Goal: Information Seeking & Learning: Learn about a topic

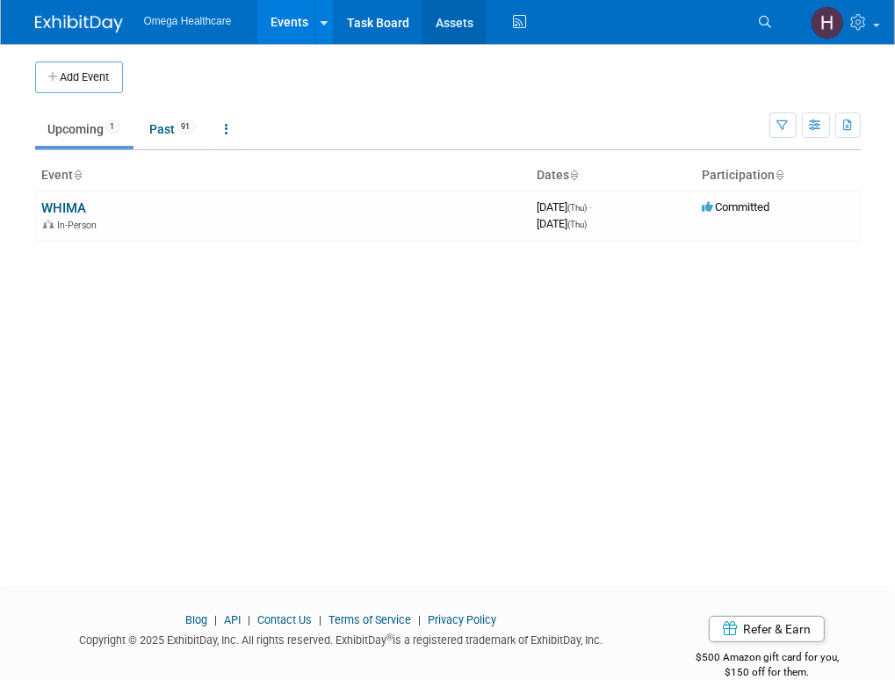
click at [446, 17] on link "Assets" at bounding box center [454, 22] width 64 height 44
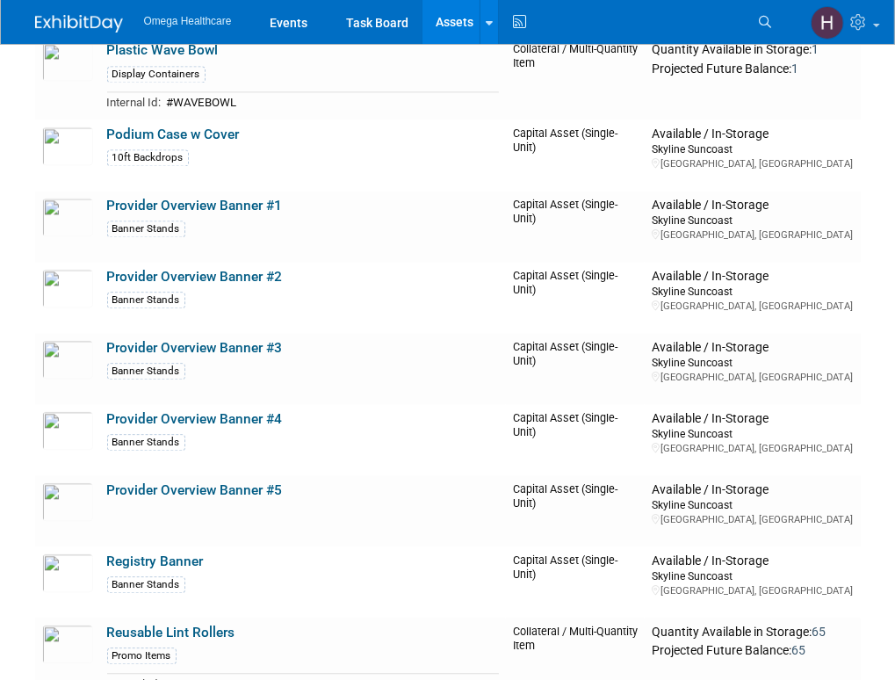
scroll to position [2635, 0]
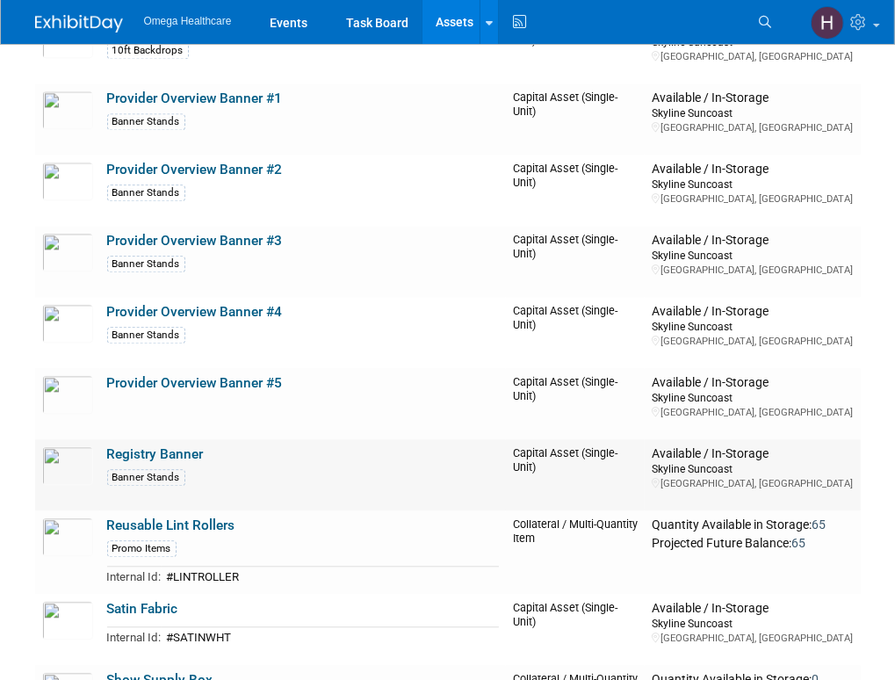
click at [148, 446] on link "Registry Banner" at bounding box center [155, 454] width 97 height 16
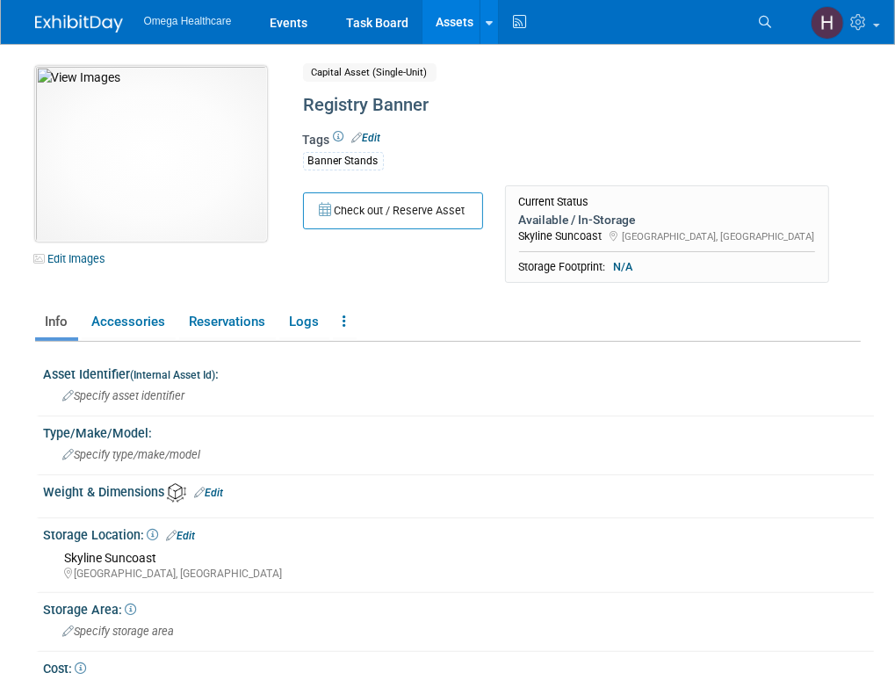
click at [163, 145] on img at bounding box center [151, 154] width 232 height 176
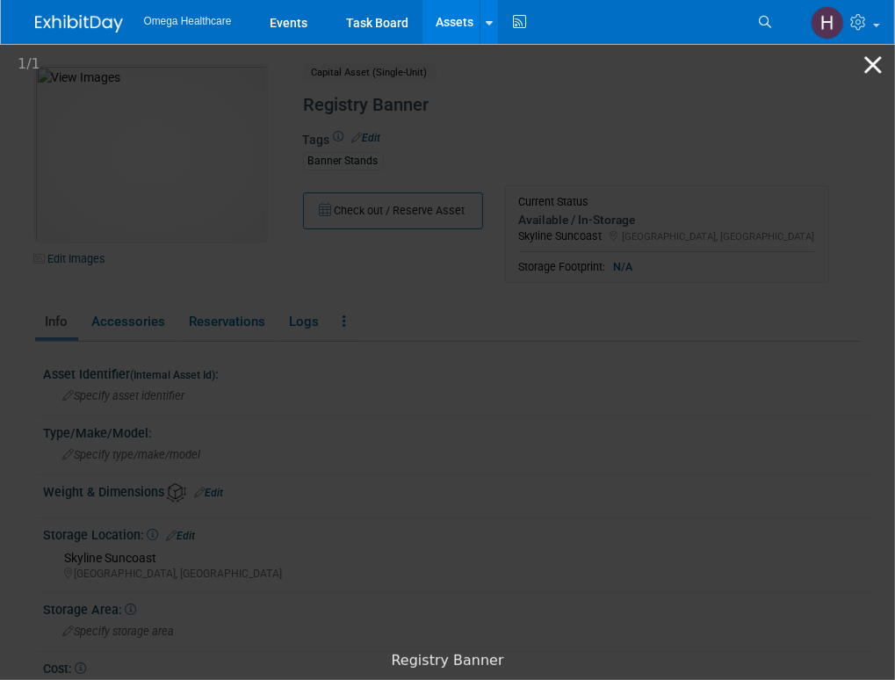
click at [883, 65] on button "Close gallery" at bounding box center [873, 64] width 44 height 41
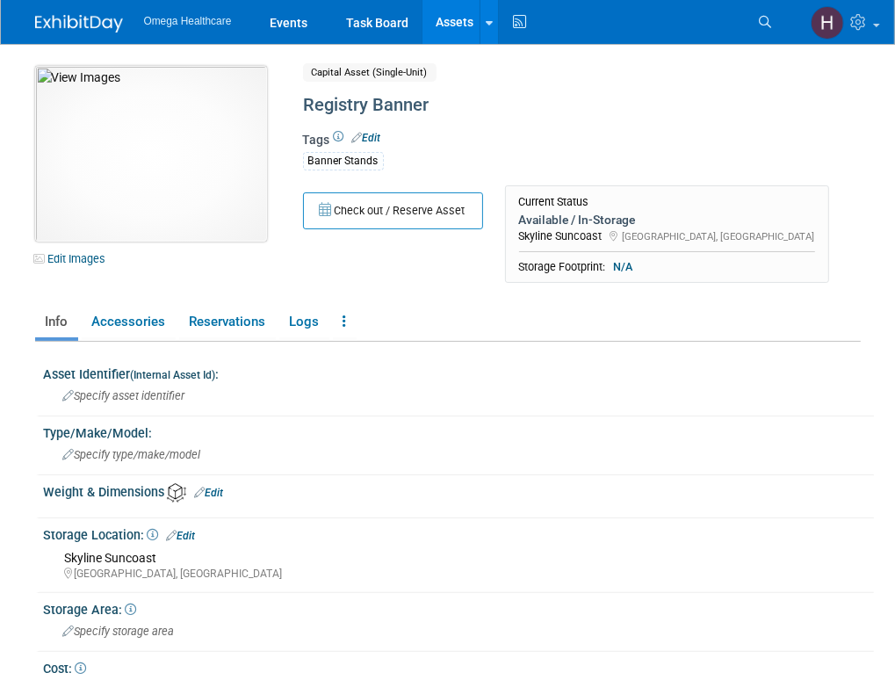
click at [176, 169] on img at bounding box center [151, 154] width 232 height 176
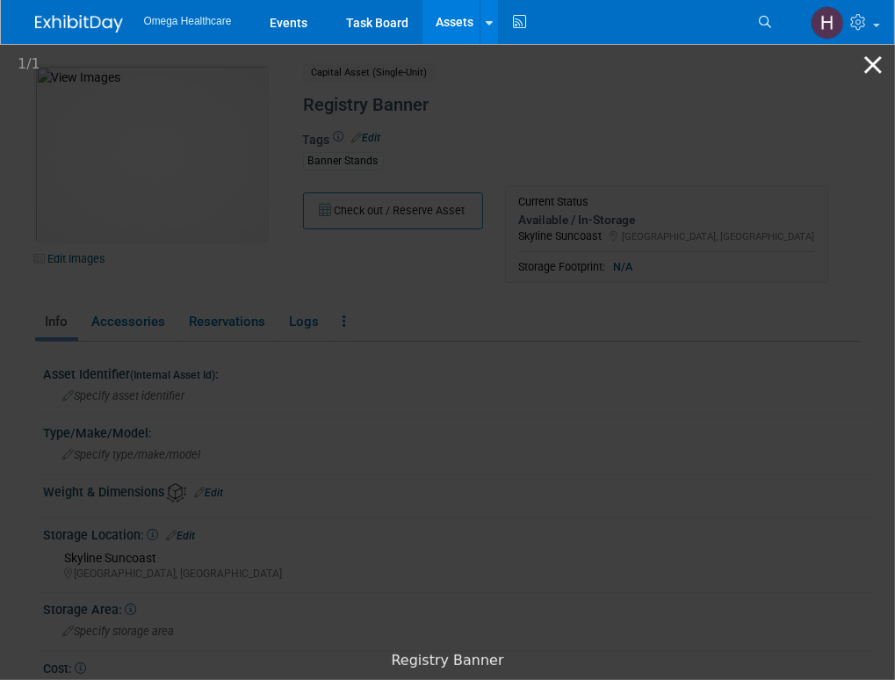
click at [868, 70] on button "Close gallery" at bounding box center [873, 64] width 44 height 41
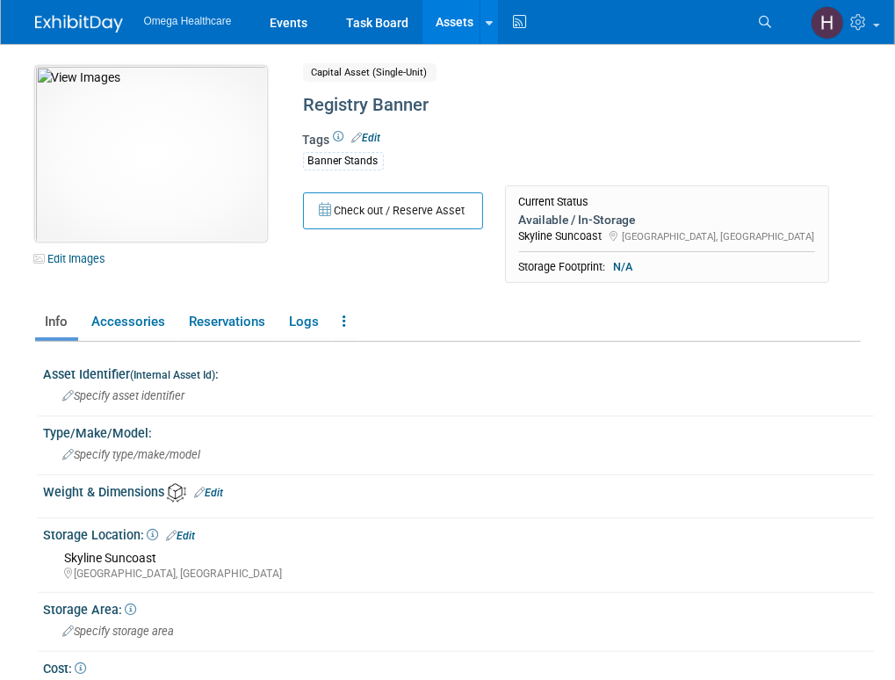
click at [130, 145] on img at bounding box center [151, 154] width 232 height 176
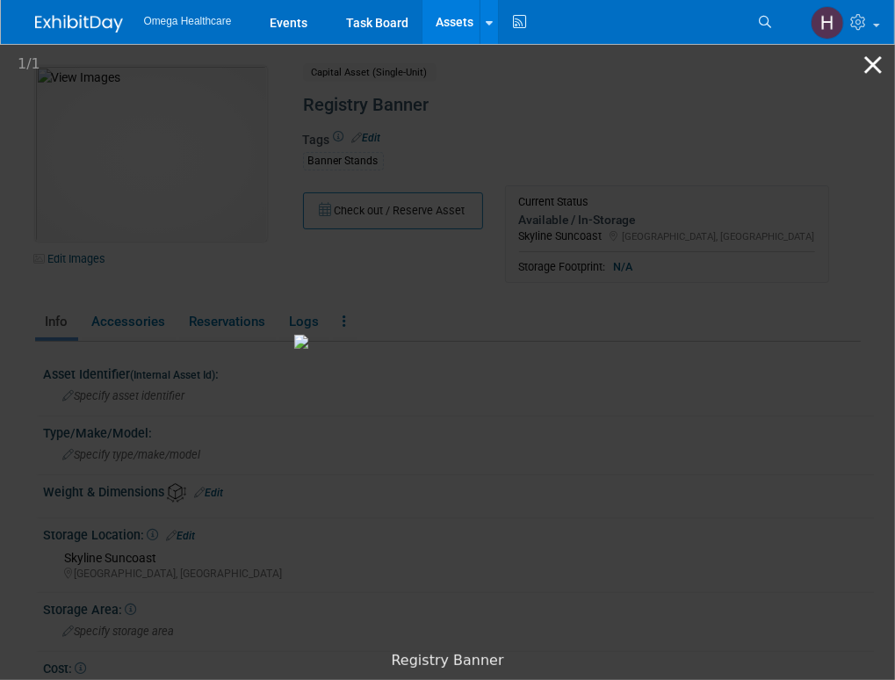
click at [875, 68] on button "Close gallery" at bounding box center [873, 64] width 44 height 41
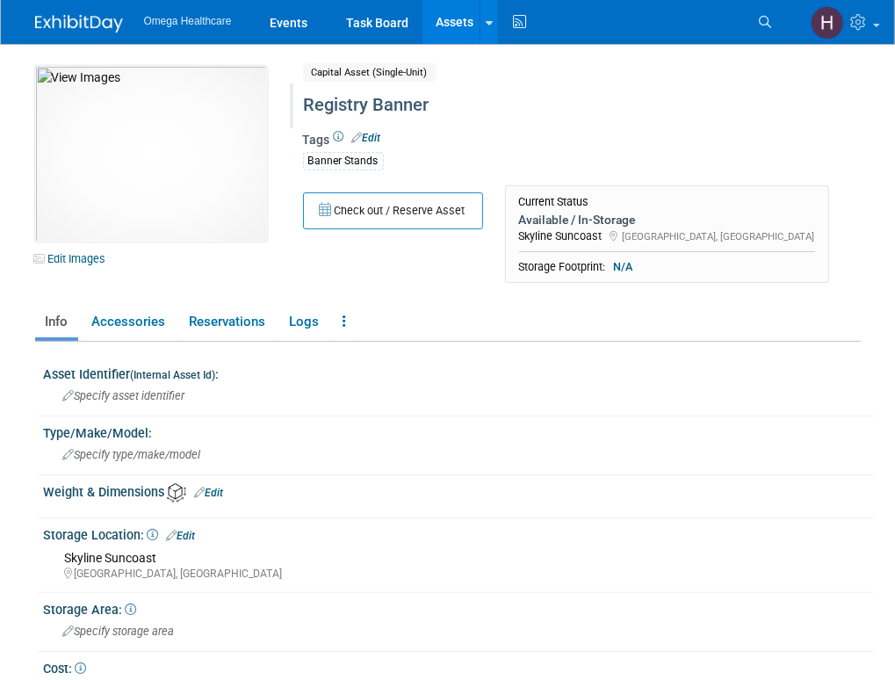
click at [530, 119] on div "Registry Banner" at bounding box center [571, 106] width 547 height 32
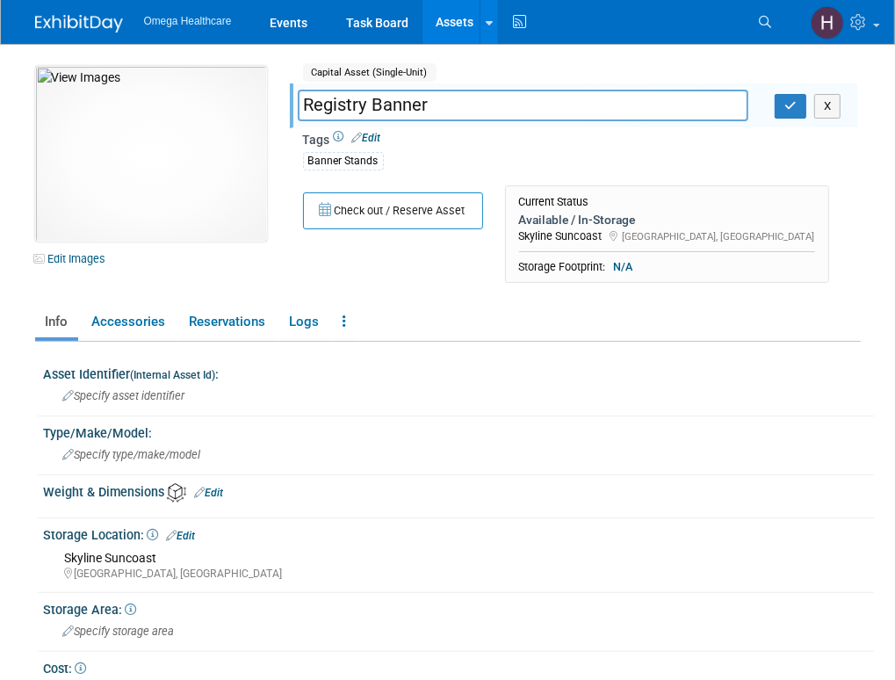
click at [473, 11] on link "Assets" at bounding box center [454, 22] width 64 height 44
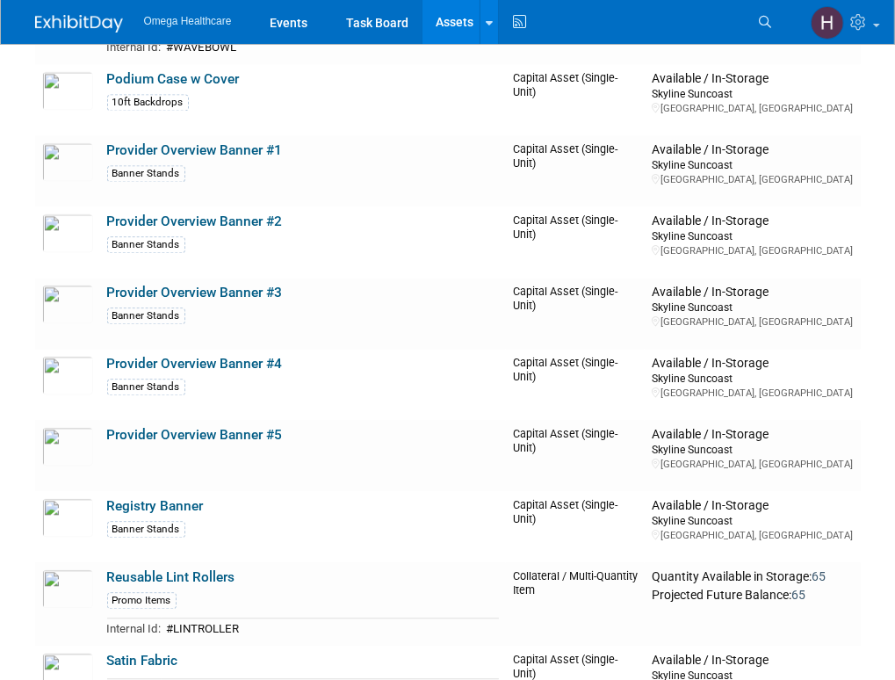
scroll to position [2553, 0]
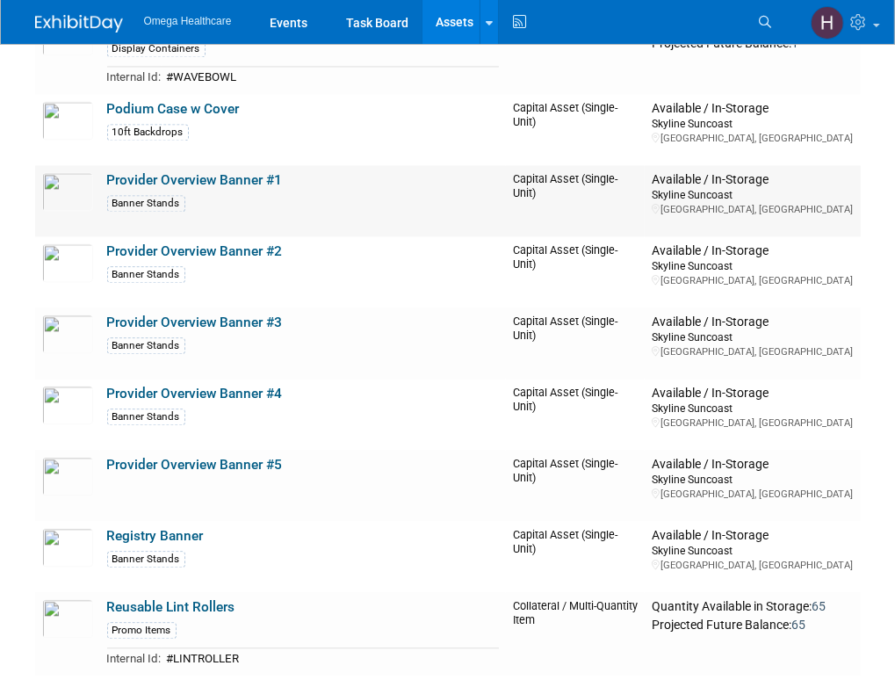
click at [204, 172] on link "Provider Overview Banner #1" at bounding box center [195, 180] width 176 height 16
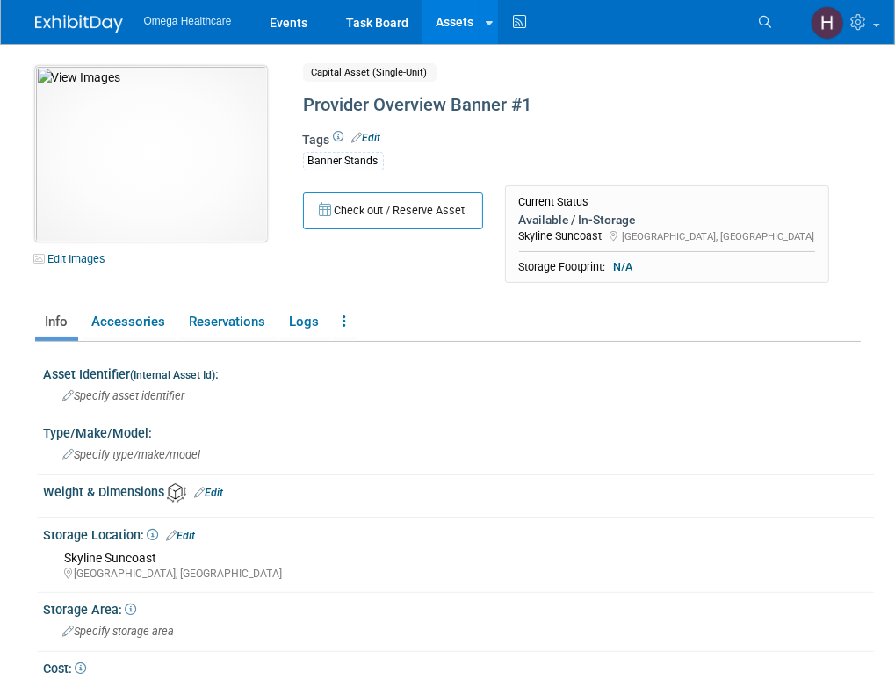
click at [184, 153] on img at bounding box center [151, 154] width 232 height 176
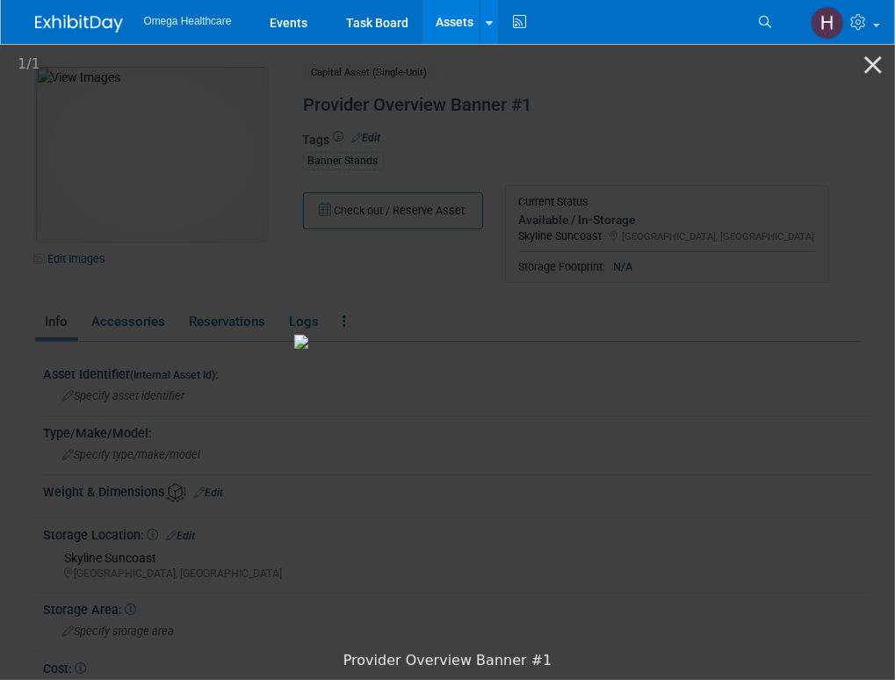
click at [294, 335] on img at bounding box center [447, 342] width 307 height 14
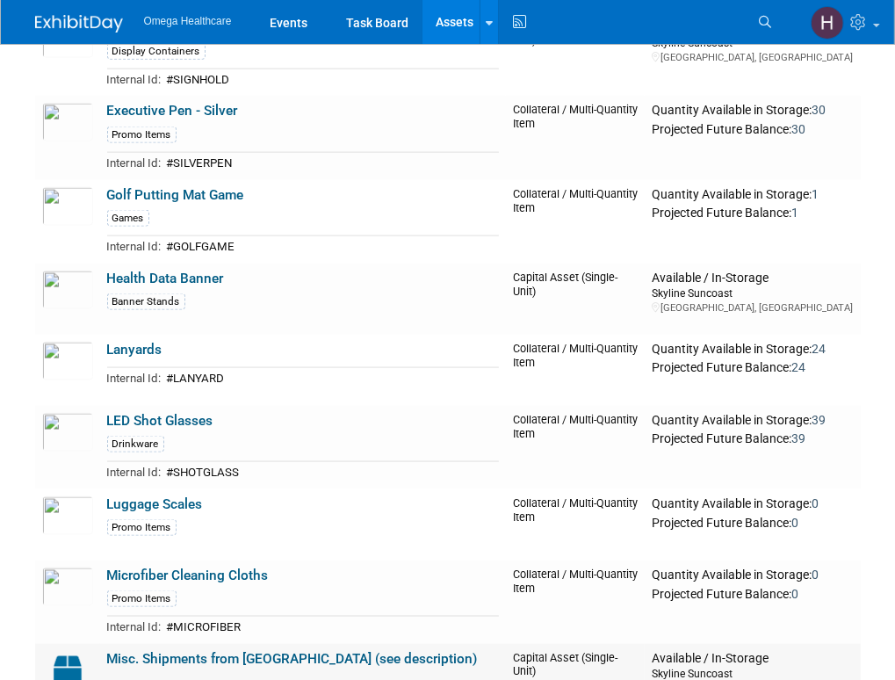
scroll to position [1411, 0]
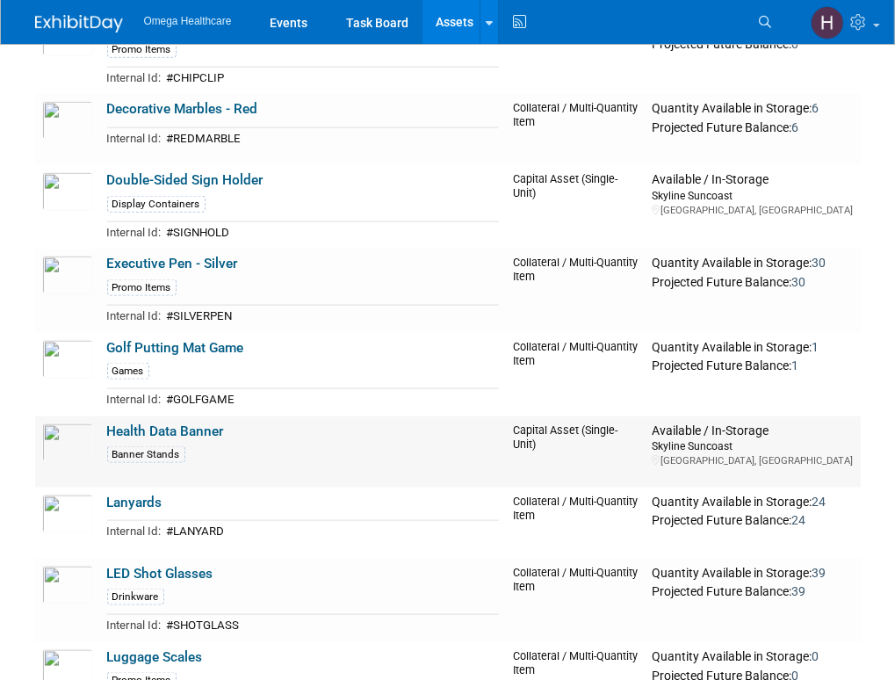
click at [201, 423] on link "Health Data Banner" at bounding box center [165, 431] width 117 height 16
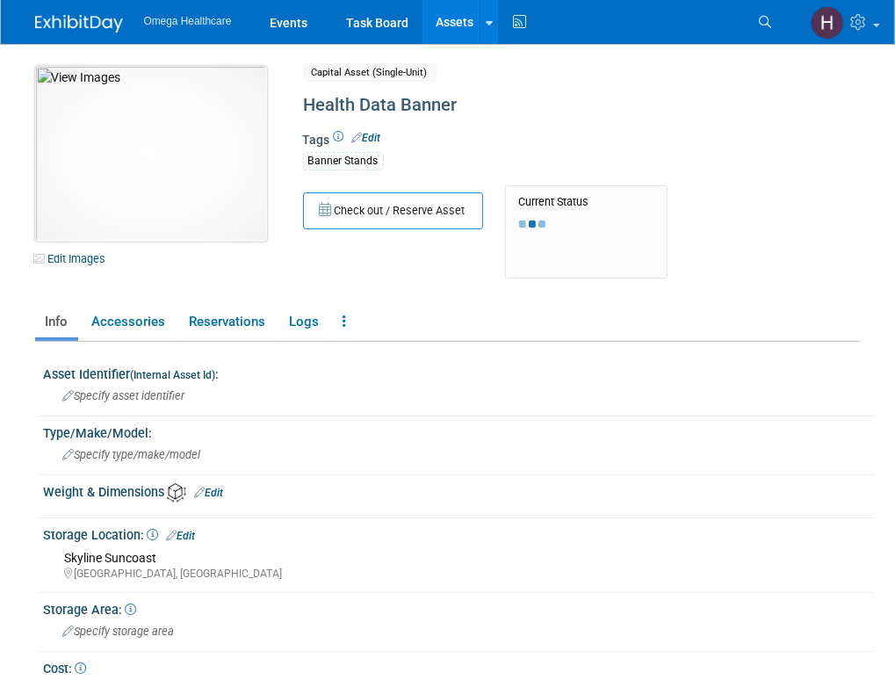
click at [154, 136] on img at bounding box center [151, 154] width 232 height 176
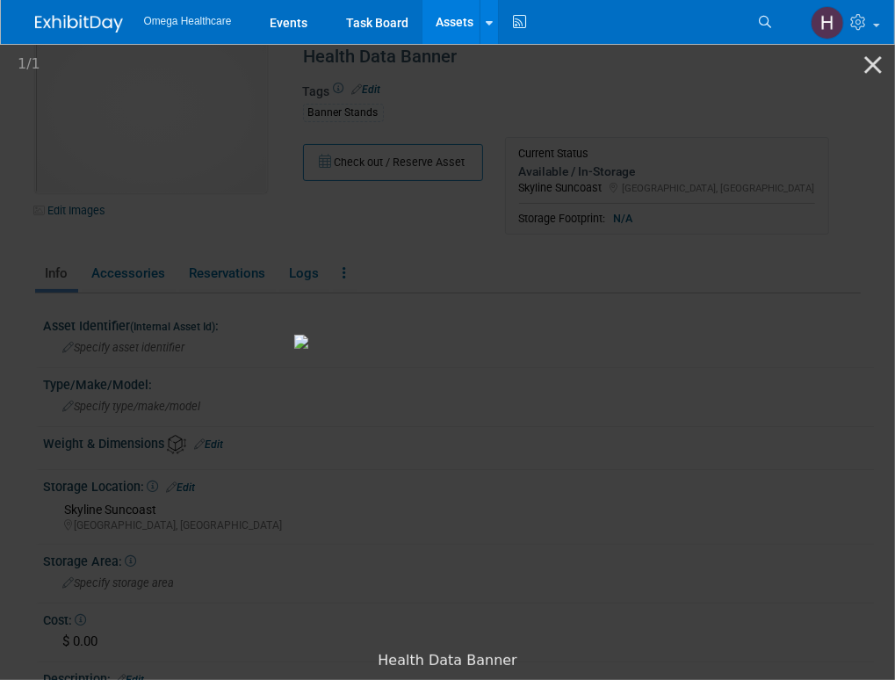
scroll to position [88, 0]
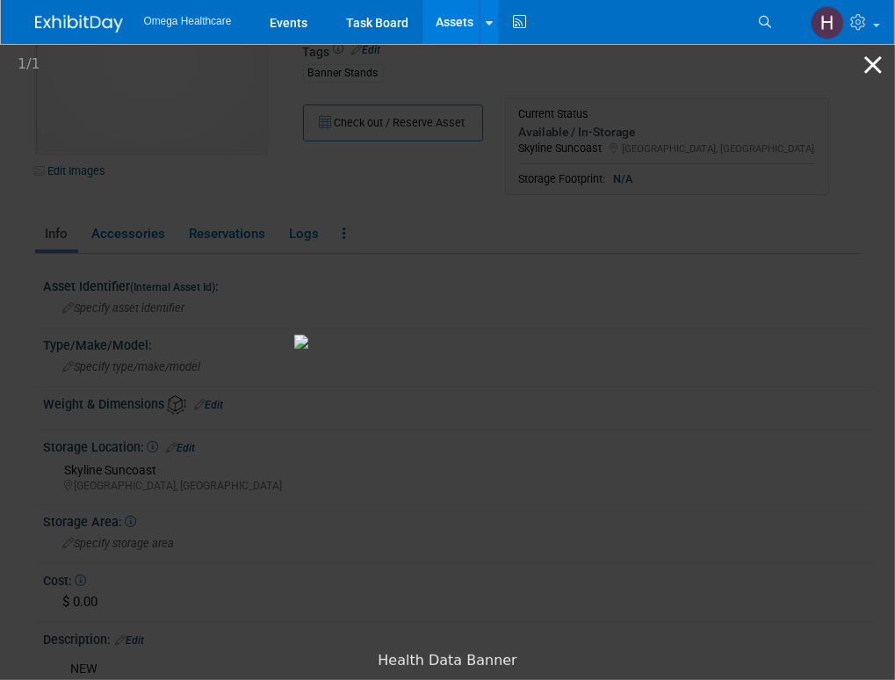
click at [869, 68] on button "Close gallery" at bounding box center [873, 64] width 44 height 41
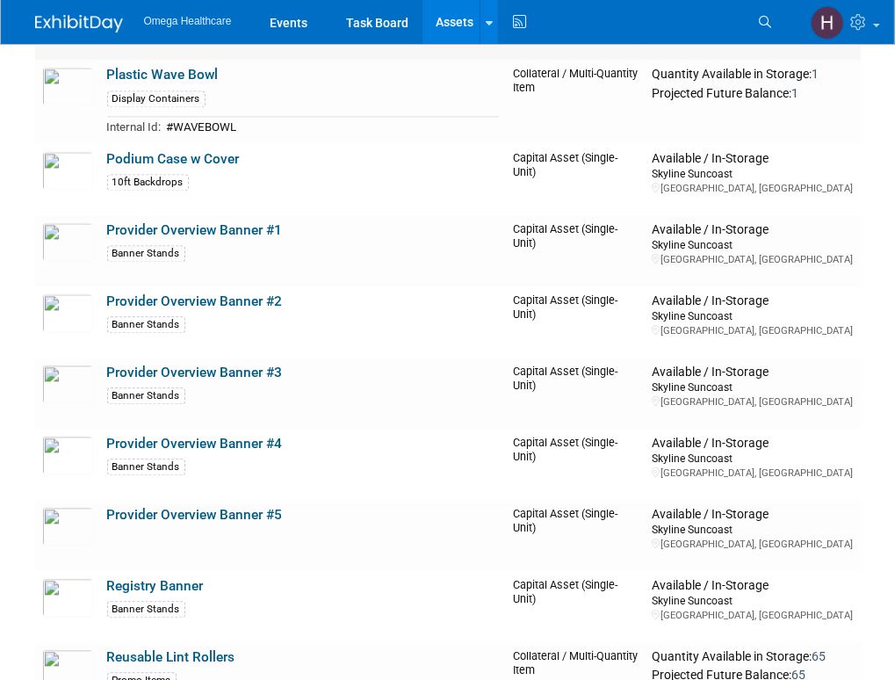
scroll to position [2553, 0]
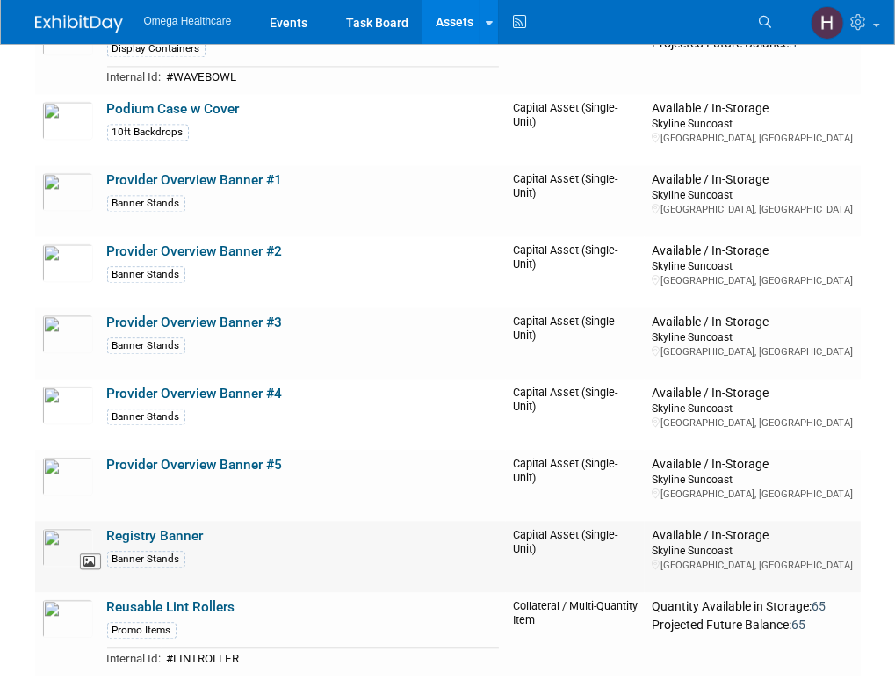
click at [72, 537] on img at bounding box center [67, 547] width 51 height 39
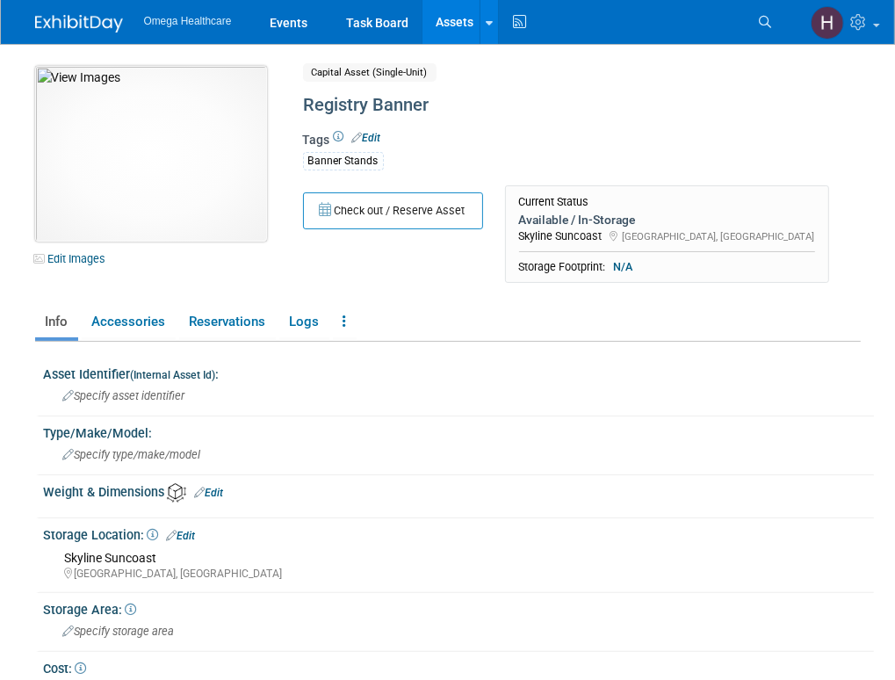
click at [209, 197] on img at bounding box center [151, 154] width 232 height 176
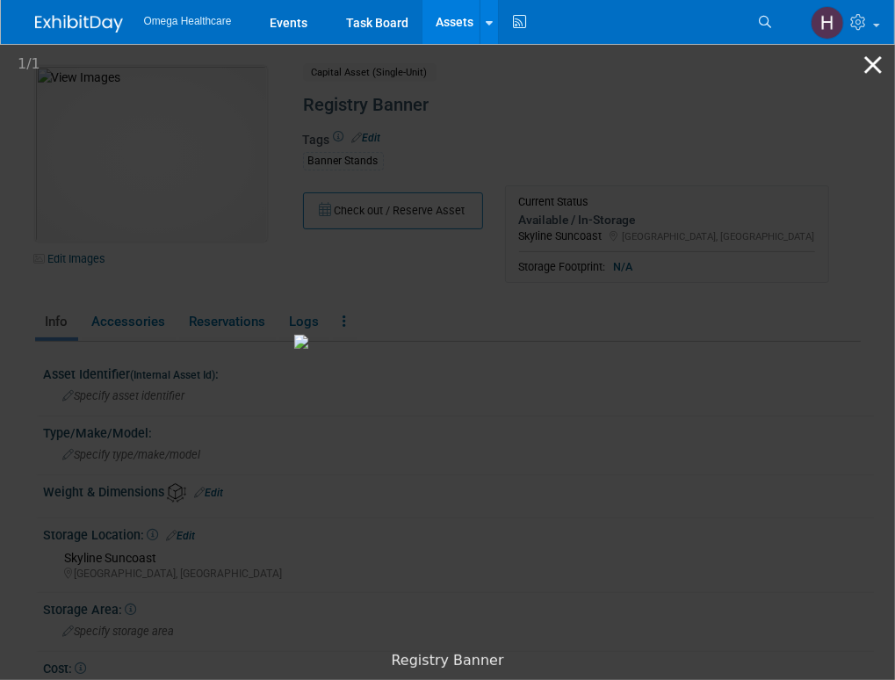
click at [871, 63] on button "Close gallery" at bounding box center [873, 64] width 44 height 41
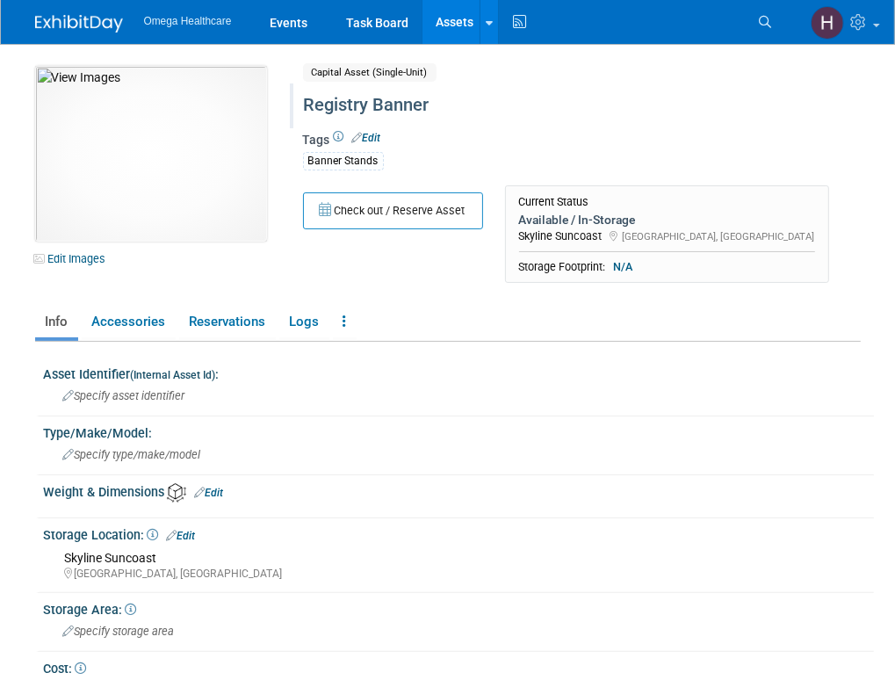
click at [580, 102] on div "Registry Banner" at bounding box center [571, 106] width 547 height 32
